Goal: Use online tool/utility: Utilize a website feature to perform a specific function

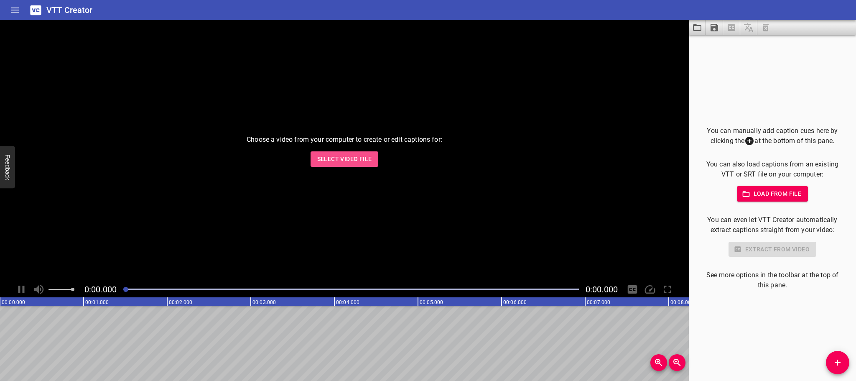
click at [342, 159] on span "Select Video File" at bounding box center [344, 159] width 55 height 10
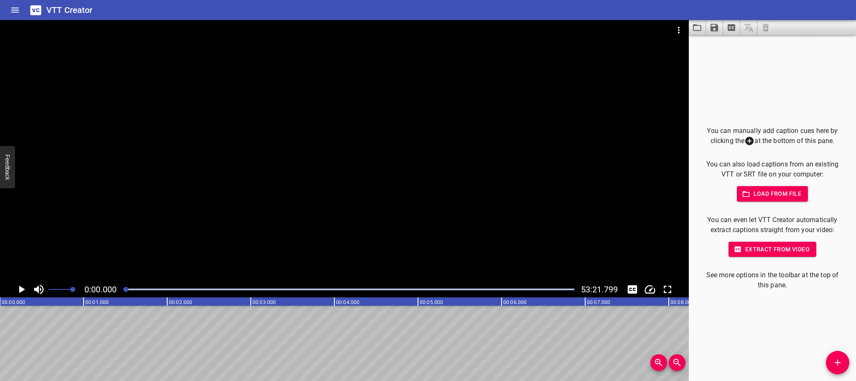
click at [716, 227] on p "You can even let VTT Creator automatically extract captions straight from your …" at bounding box center [772, 225] width 140 height 20
drag, startPoint x: 707, startPoint y: 219, endPoint x: 834, endPoint y: 228, distance: 126.9
click at [834, 228] on p "You can even let VTT Creator automatically extract captions straight from your …" at bounding box center [772, 225] width 140 height 20
click at [765, 247] on span "Extract from video" at bounding box center [772, 249] width 74 height 10
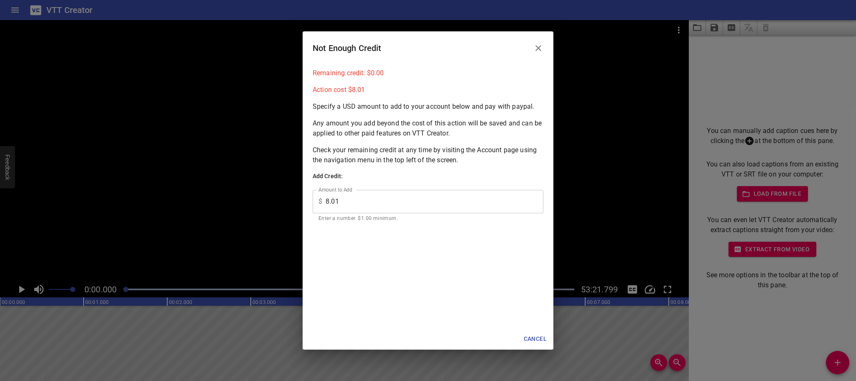
click at [351, 126] on p "Any amount you add beyond the cost of this action will be saved and can be appl…" at bounding box center [428, 128] width 231 height 20
click at [342, 128] on p "Any amount you add beyond the cost of this action will be saved and can be appl…" at bounding box center [428, 128] width 231 height 20
click at [375, 153] on p "Check your remaining credit at any time by visiting the Account page using the …" at bounding box center [428, 155] width 231 height 20
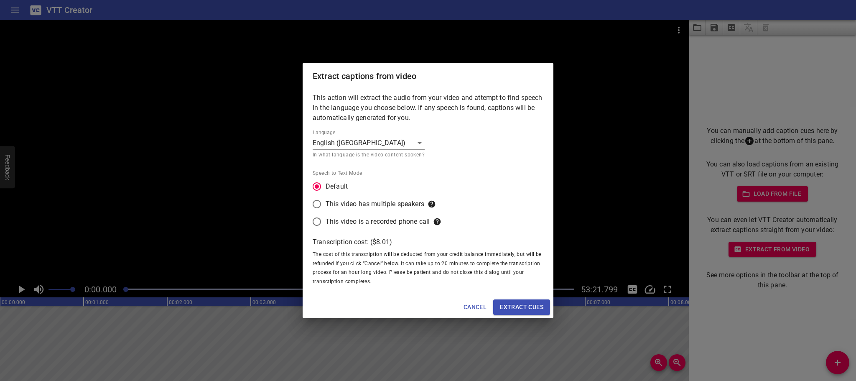
click at [358, 110] on p "This action will extract the audio from your video and attempt to find speech i…" at bounding box center [428, 108] width 231 height 30
click at [336, 268] on div "Transcription cost: ($ 8.01 ) The cost of this transcription will be deducted f…" at bounding box center [428, 265] width 231 height 56
click at [522, 306] on span "Extract cues" at bounding box center [521, 307] width 43 height 10
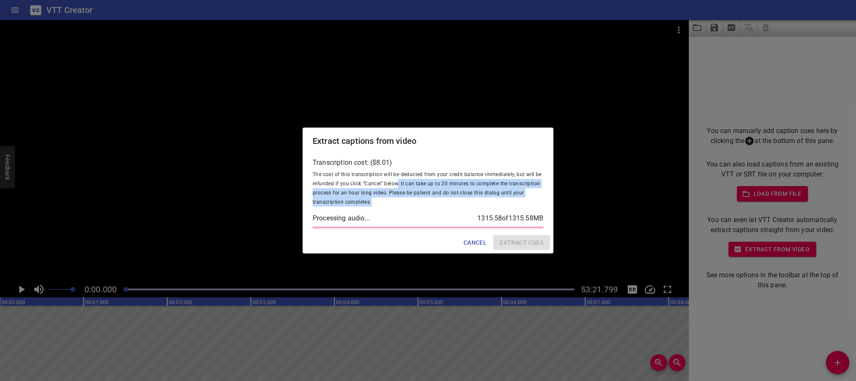
drag, startPoint x: 398, startPoint y: 184, endPoint x: 512, endPoint y: 202, distance: 115.1
click at [512, 202] on div "Transcription cost: ($ 8.01 ) The cost of this transcription will be deducted f…" at bounding box center [428, 186] width 231 height 56
click at [349, 193] on span "The cost of this transcription will be deducted from your credit balance immedi…" at bounding box center [427, 187] width 229 height 33
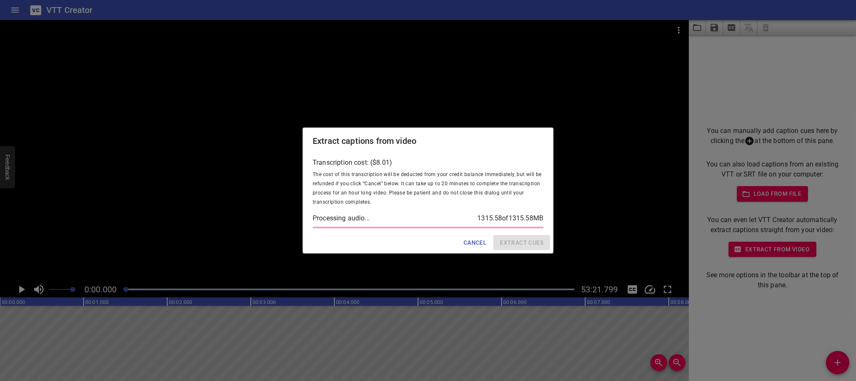
click at [333, 184] on span "The cost of this transcription will be deducted from your credit balance immedi…" at bounding box center [427, 187] width 229 height 33
